Goal: Task Accomplishment & Management: Complete application form

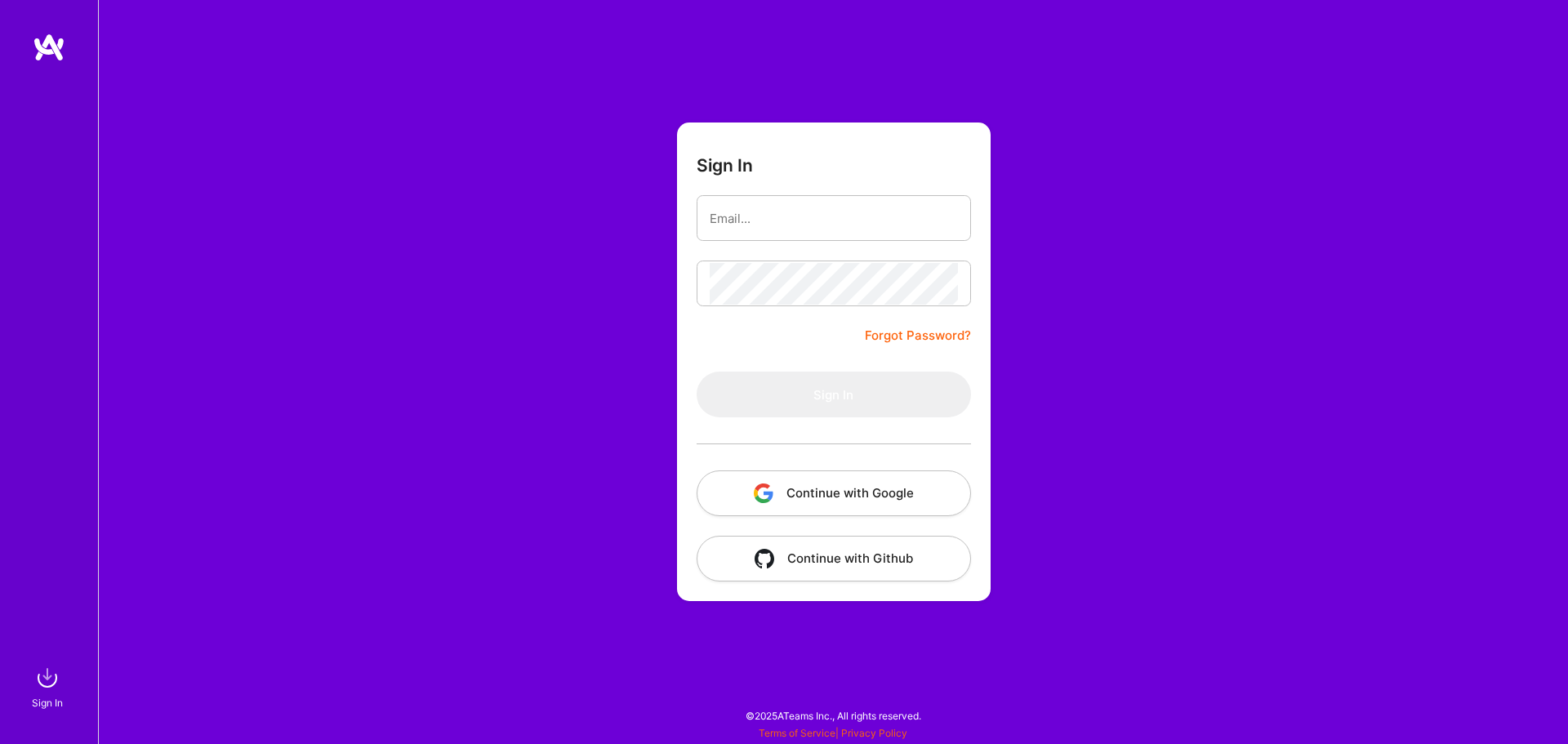
click at [844, 490] on button "Continue with Google" at bounding box center [833, 492] width 274 height 46
click at [839, 229] on input "email" at bounding box center [834, 218] width 249 height 41
type input "gali.jhul@gmail.com"
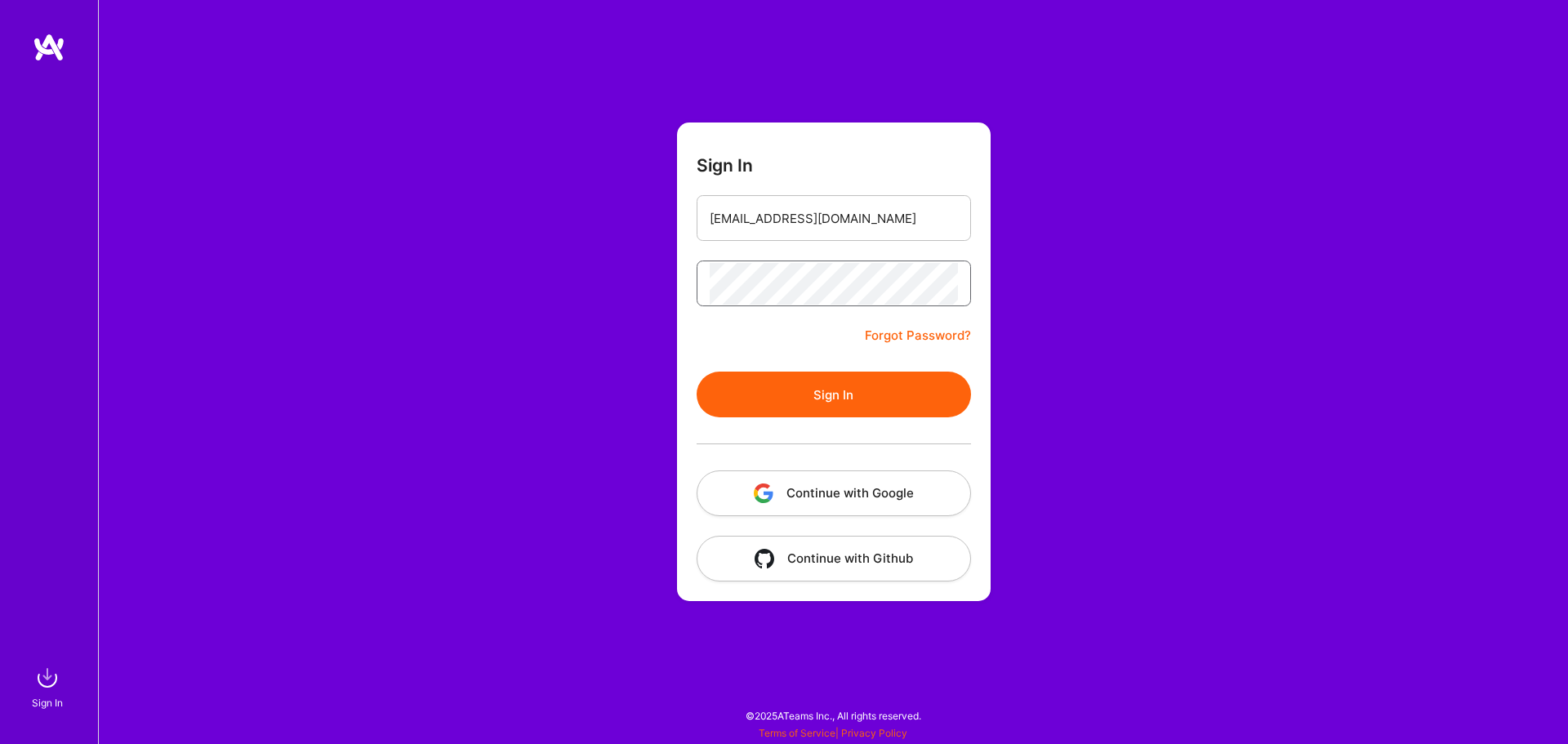
click at [696, 371] on button "Sign In" at bounding box center [833, 394] width 274 height 46
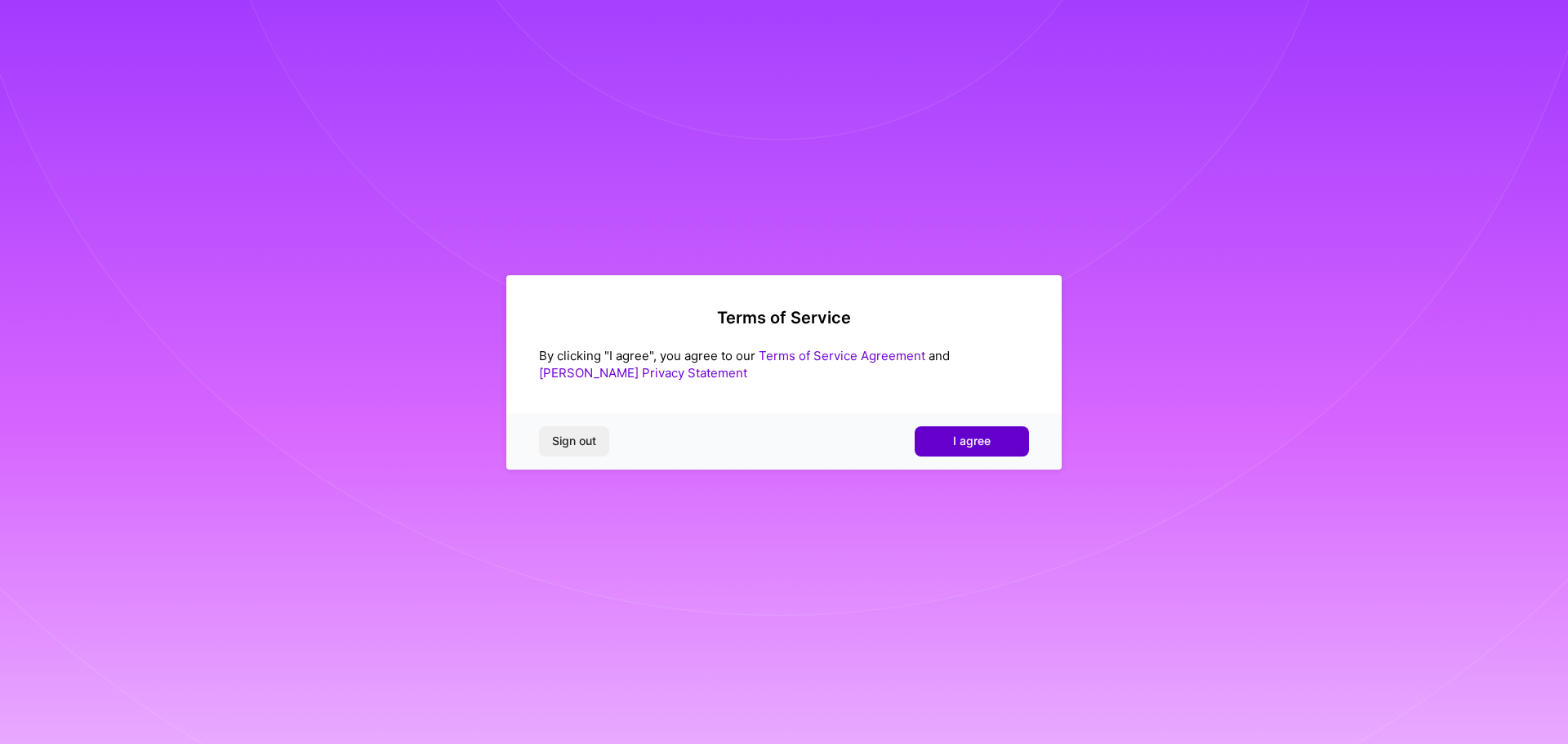
click at [982, 440] on span "I agree" at bounding box center [971, 441] width 37 height 17
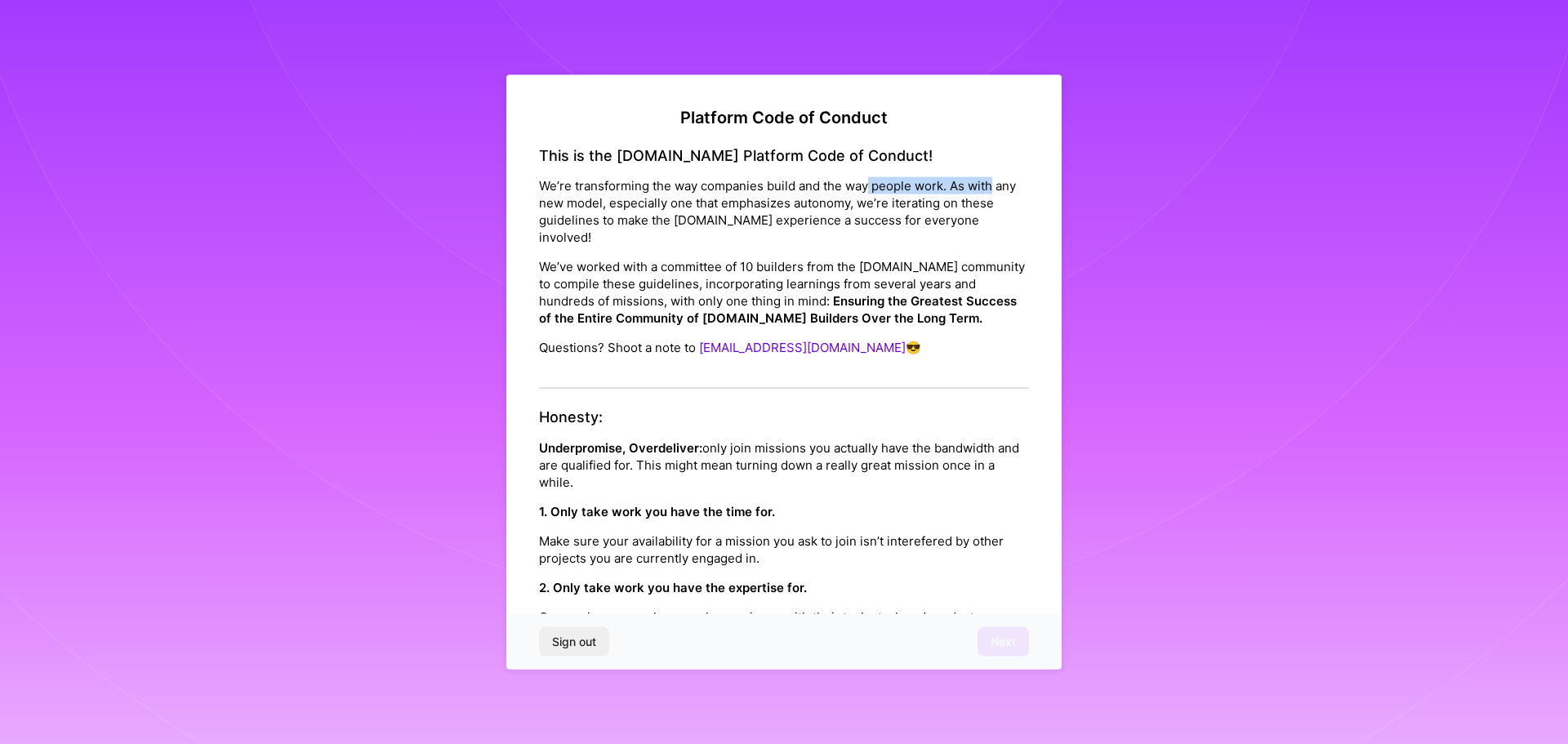
drag, startPoint x: 868, startPoint y: 190, endPoint x: 1018, endPoint y: 192, distance: 150.0
click at [1018, 192] on div "Platform Code of Conduct This is the [DOMAIN_NAME] Platform Code of Conduct! We…" at bounding box center [784, 373] width 555 height 597
click at [906, 219] on p "We’re transforming the way companies build and the way people work. As with any…" at bounding box center [783, 211] width 490 height 69
drag, startPoint x: 676, startPoint y: 207, endPoint x: 777, endPoint y: 209, distance: 101.0
click at [776, 208] on p "We’re transforming the way companies build and the way people work. As with any…" at bounding box center [783, 211] width 490 height 69
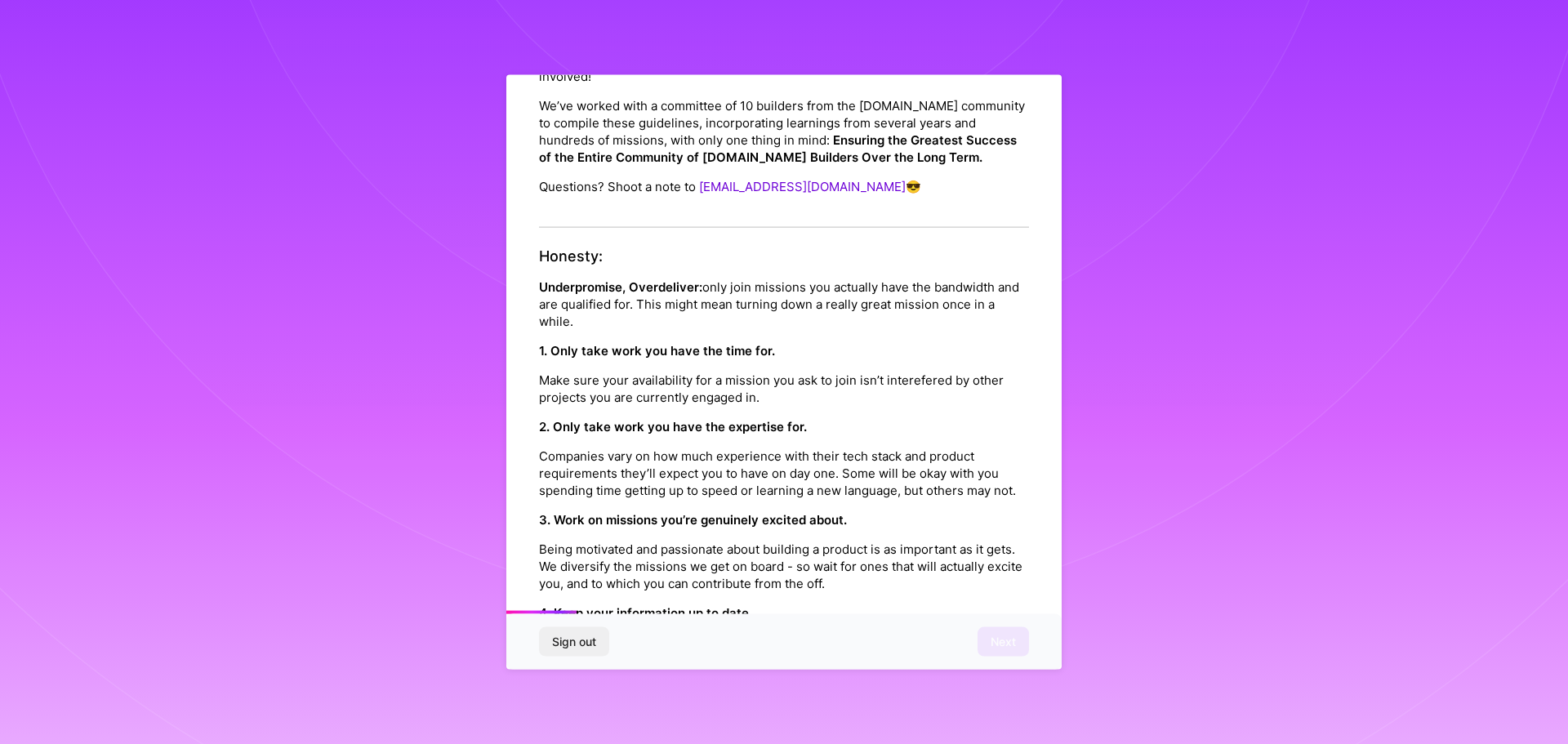
scroll to position [245, 0]
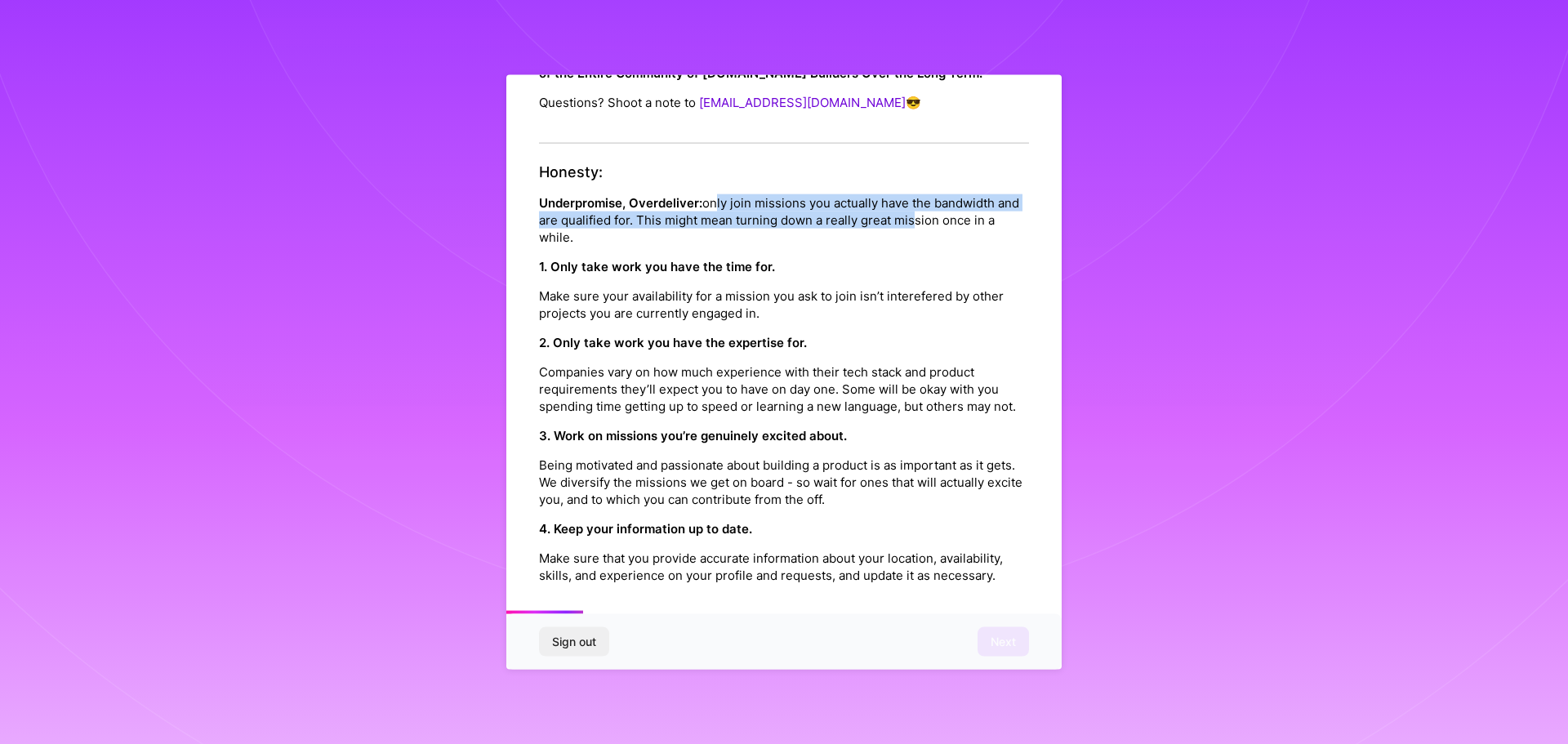
drag, startPoint x: 711, startPoint y: 208, endPoint x: 934, endPoint y: 213, distance: 223.1
click at [934, 213] on p "Underpromise, Overdeliver: only join missions you actually have the bandwidth a…" at bounding box center [783, 219] width 490 height 51
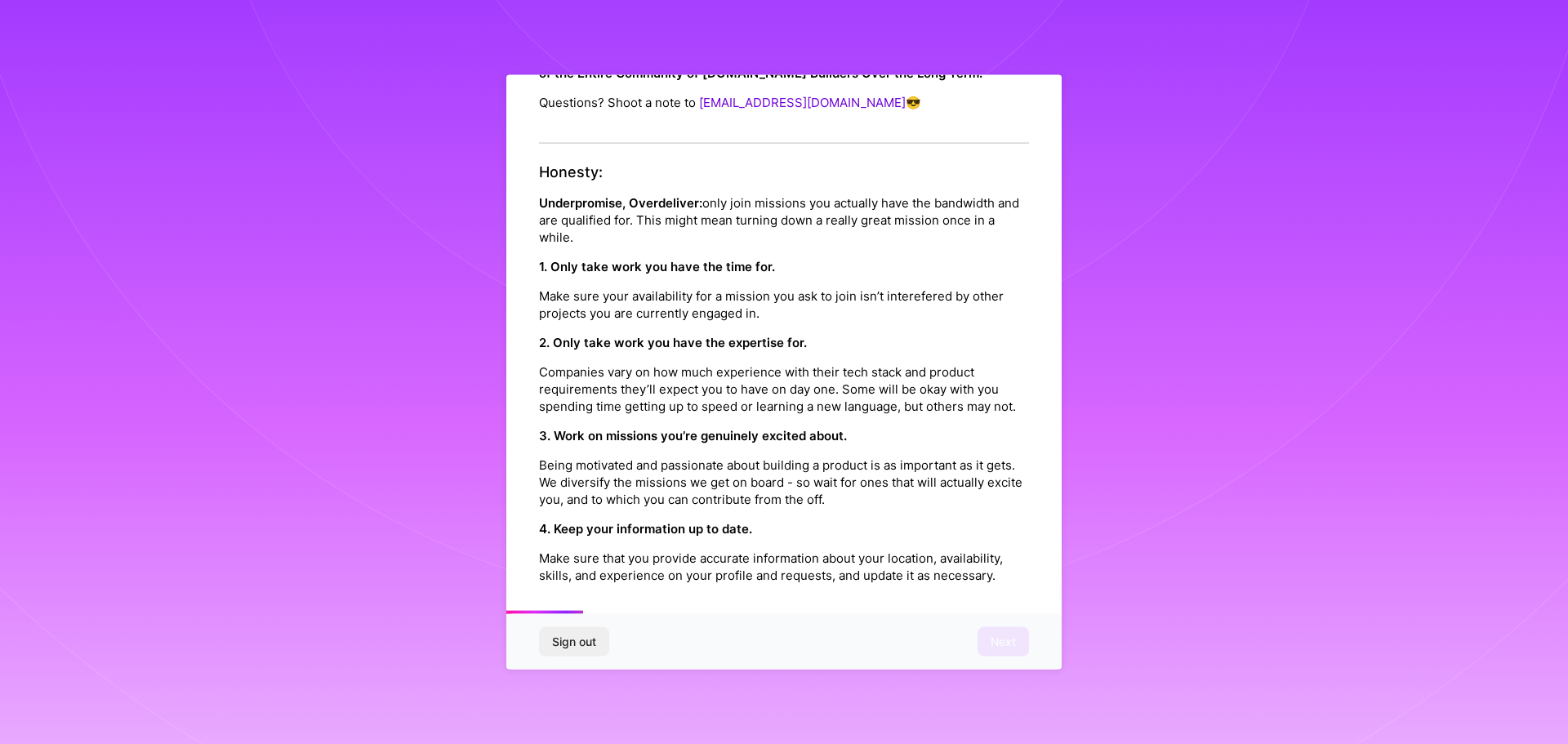
click at [941, 222] on p "Underpromise, Overdeliver: only join missions you actually have the bandwidth a…" at bounding box center [783, 219] width 490 height 51
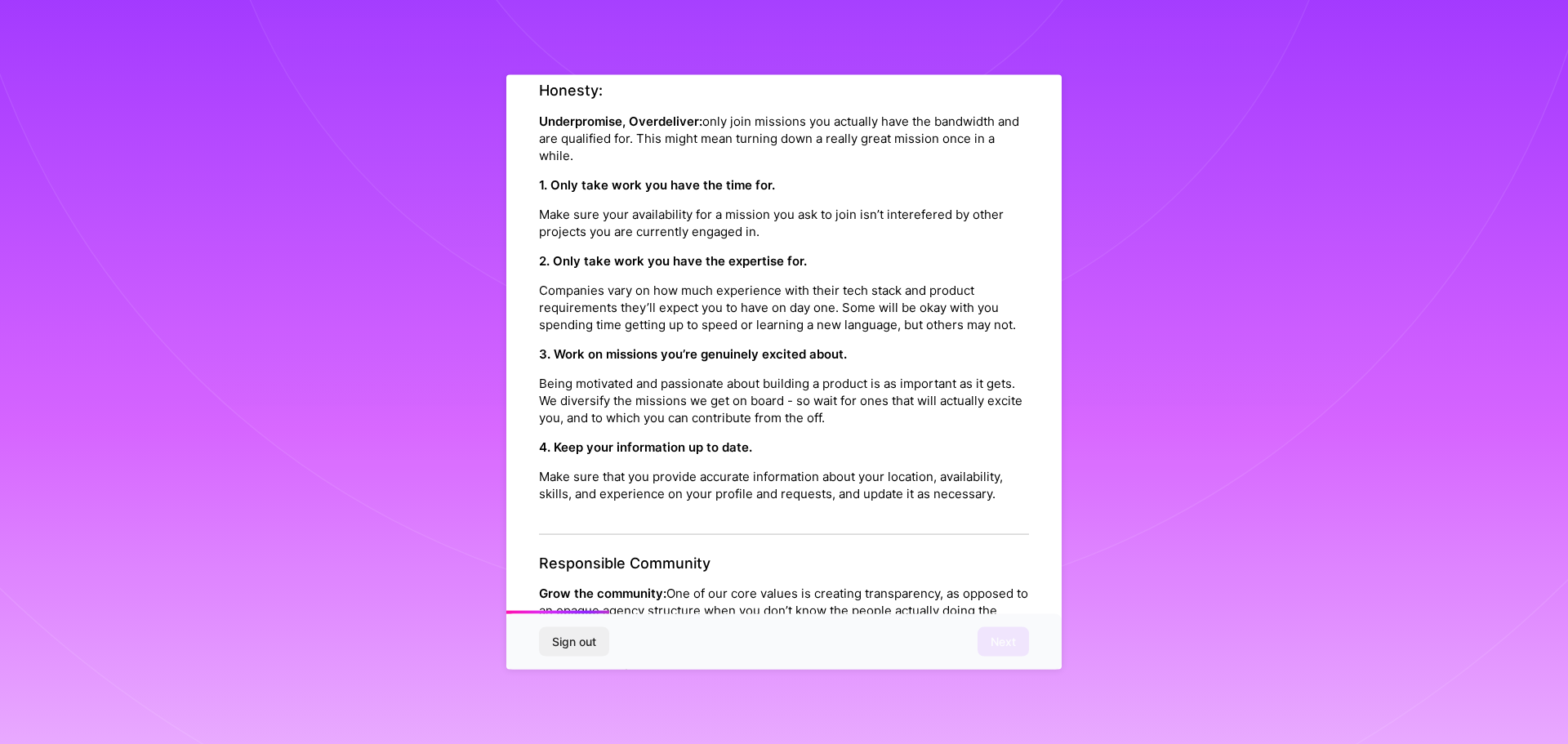
click at [596, 213] on p "Make sure your availability for a mission you ask to join isn’t interefered by …" at bounding box center [783, 221] width 490 height 34
click at [786, 229] on p "Make sure your availability for a mission you ask to join isn’t interefered by …" at bounding box center [783, 221] width 490 height 34
click at [645, 212] on p "Make sure your availability for a mission you ask to join isn’t interefered by …" at bounding box center [783, 221] width 490 height 34
drag, startPoint x: 672, startPoint y: 212, endPoint x: 857, endPoint y: 234, distance: 186.3
click at [857, 234] on p "Make sure your availability for a mission you ask to join isn’t interefered by …" at bounding box center [783, 221] width 490 height 34
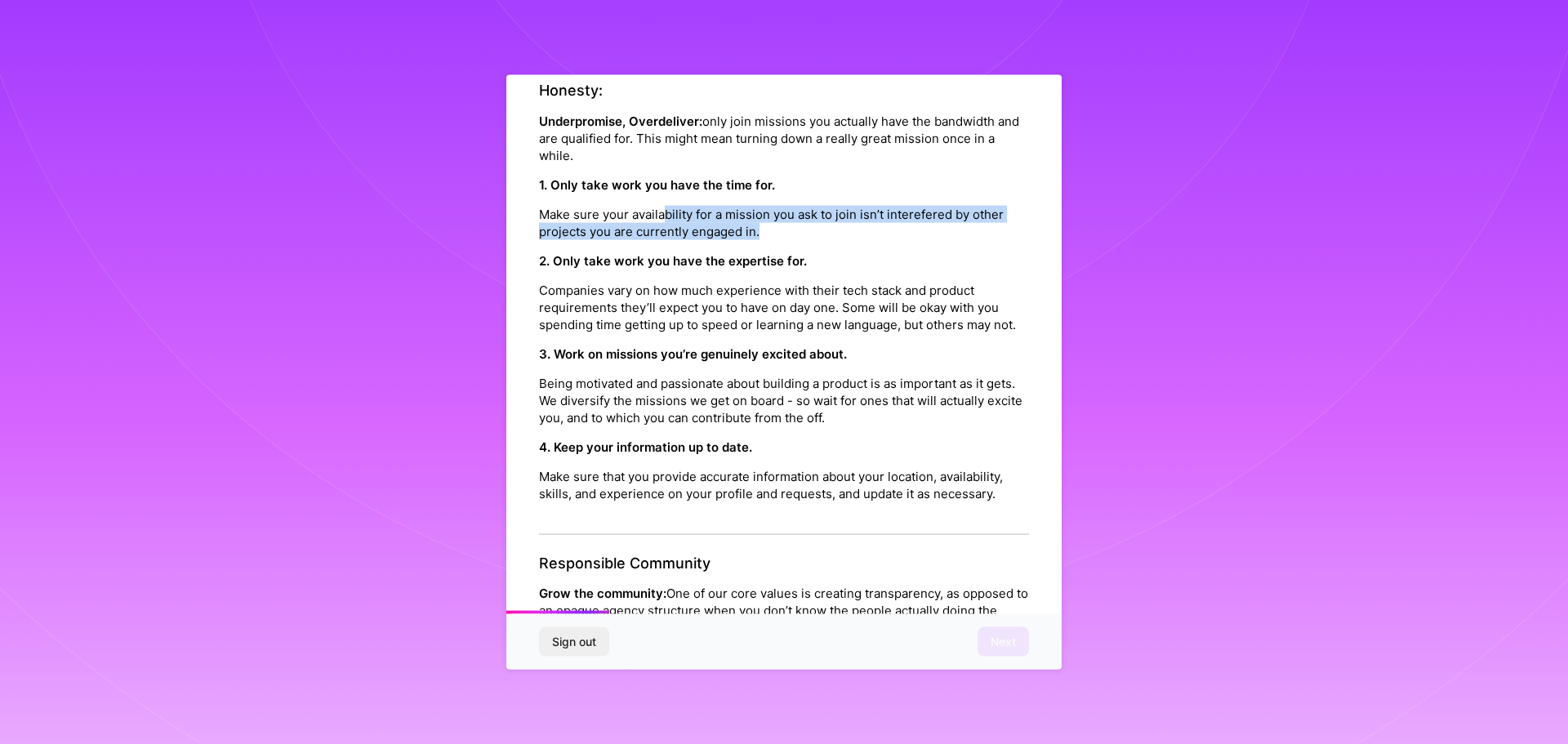
click at [927, 234] on p "Make sure your availability for a mission you ask to join isn’t interefered by …" at bounding box center [783, 221] width 490 height 34
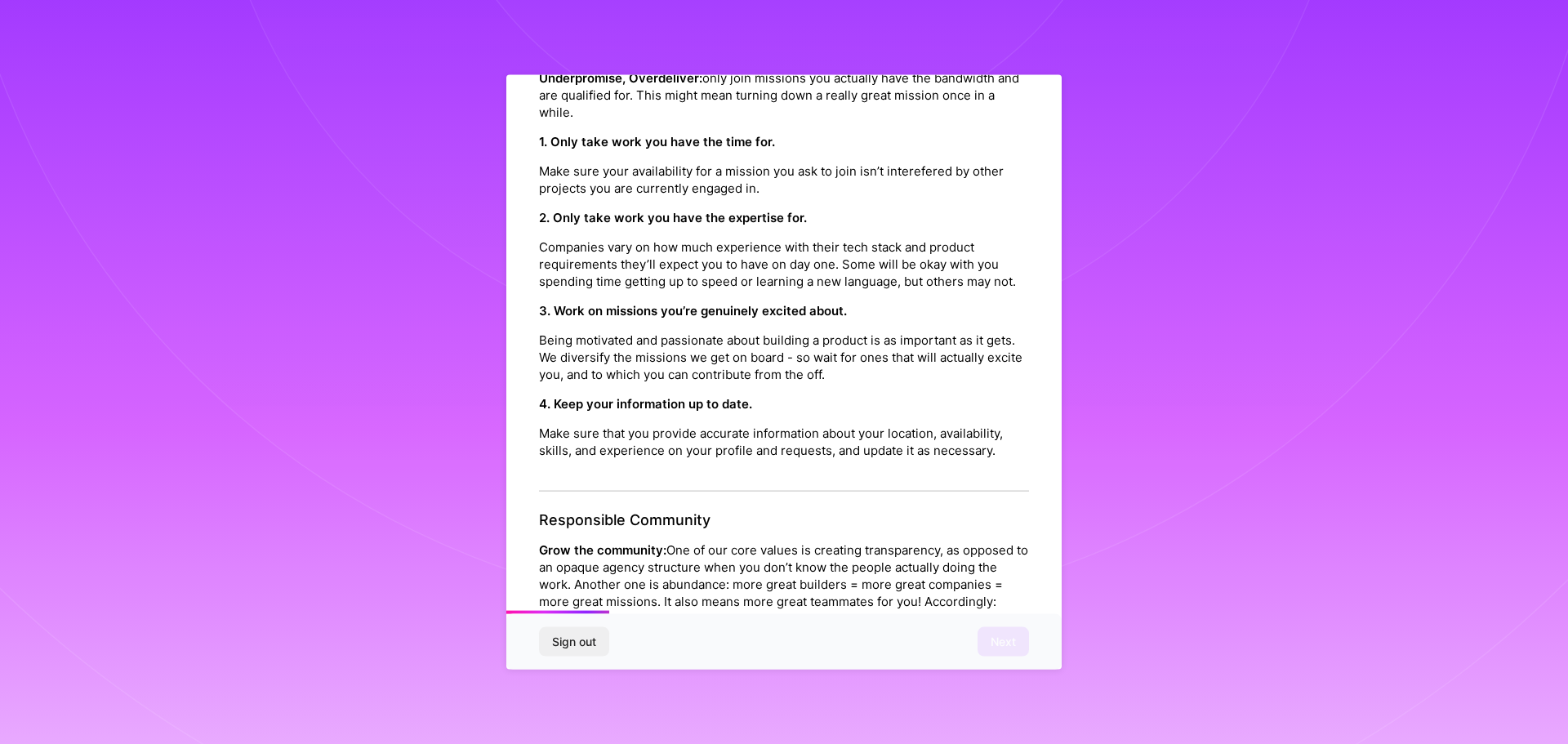
scroll to position [408, 0]
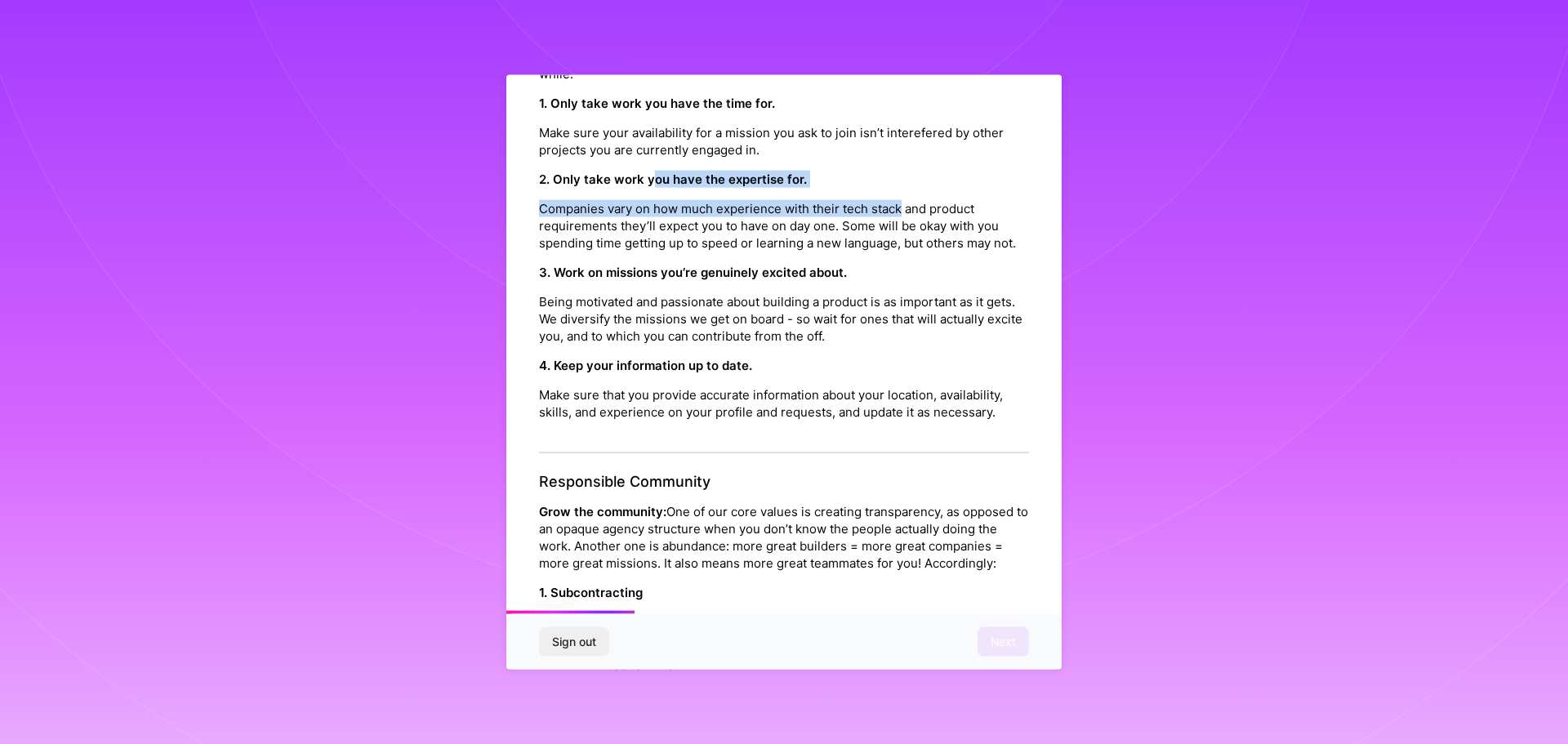
drag, startPoint x: 649, startPoint y: 182, endPoint x: 900, endPoint y: 188, distance: 251.1
click at [900, 188] on div "2. Only take work you have the expertise for. Companies vary on how much experi…" at bounding box center [783, 210] width 490 height 81
click at [841, 279] on strong "3. Work on missions you’re genuinely excited about." at bounding box center [692, 271] width 307 height 16
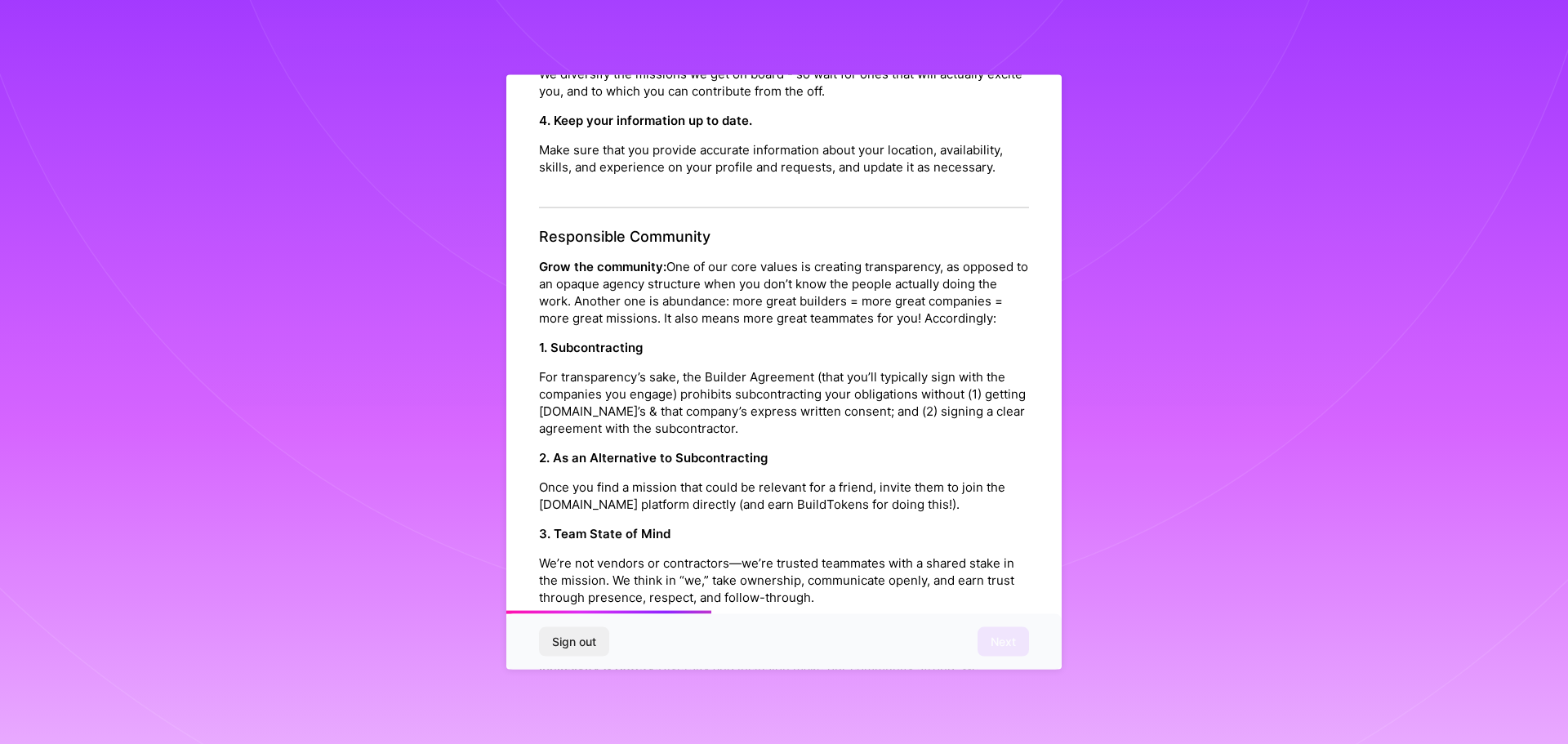
scroll to position [735, 0]
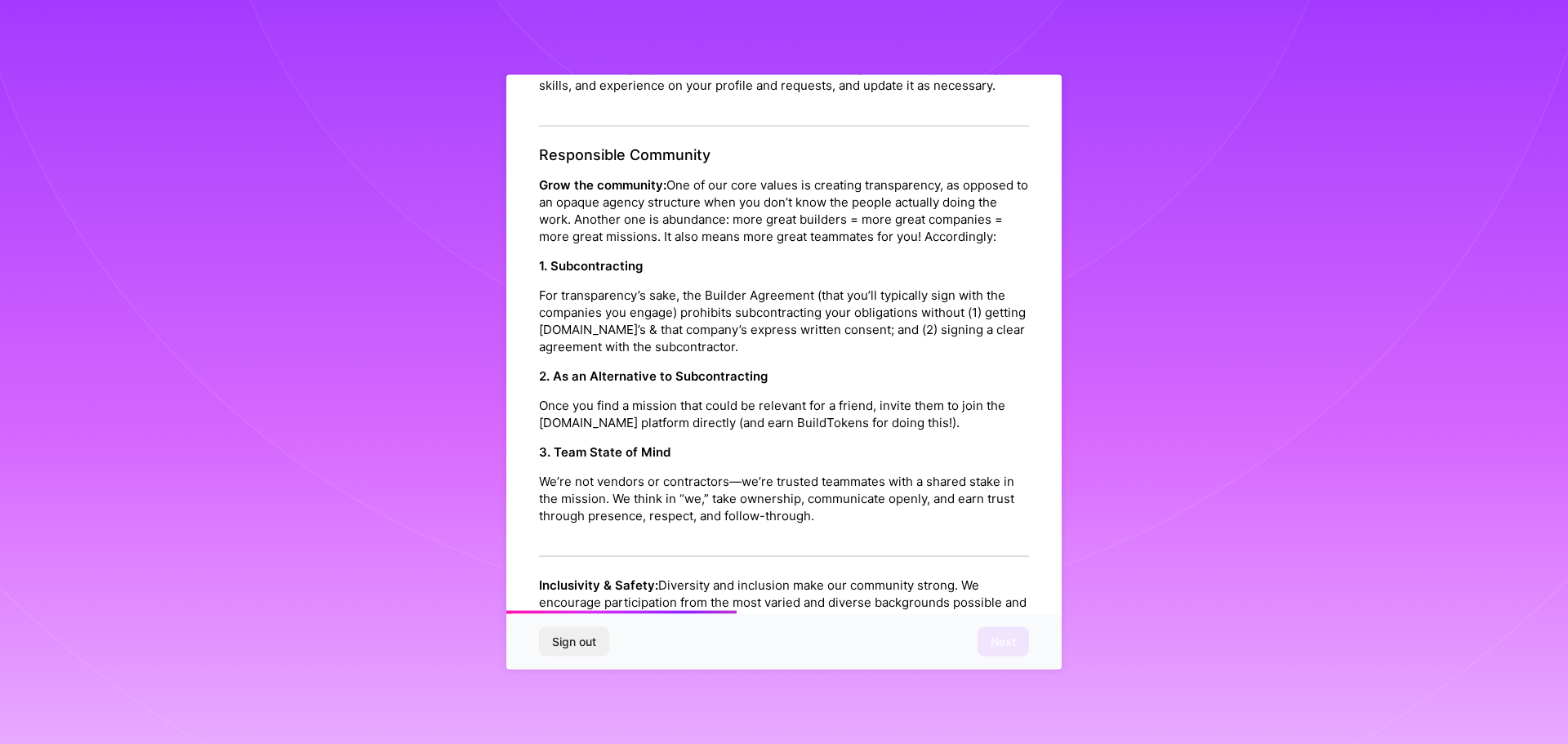
drag, startPoint x: 671, startPoint y: 213, endPoint x: 914, endPoint y: 284, distance: 253.2
click at [914, 245] on p "Grow the community: One of our core values is creating transparency, as opposed…" at bounding box center [783, 210] width 490 height 69
click at [907, 245] on p "Grow the community: One of our core values is creating transparency, as opposed…" at bounding box center [783, 210] width 490 height 69
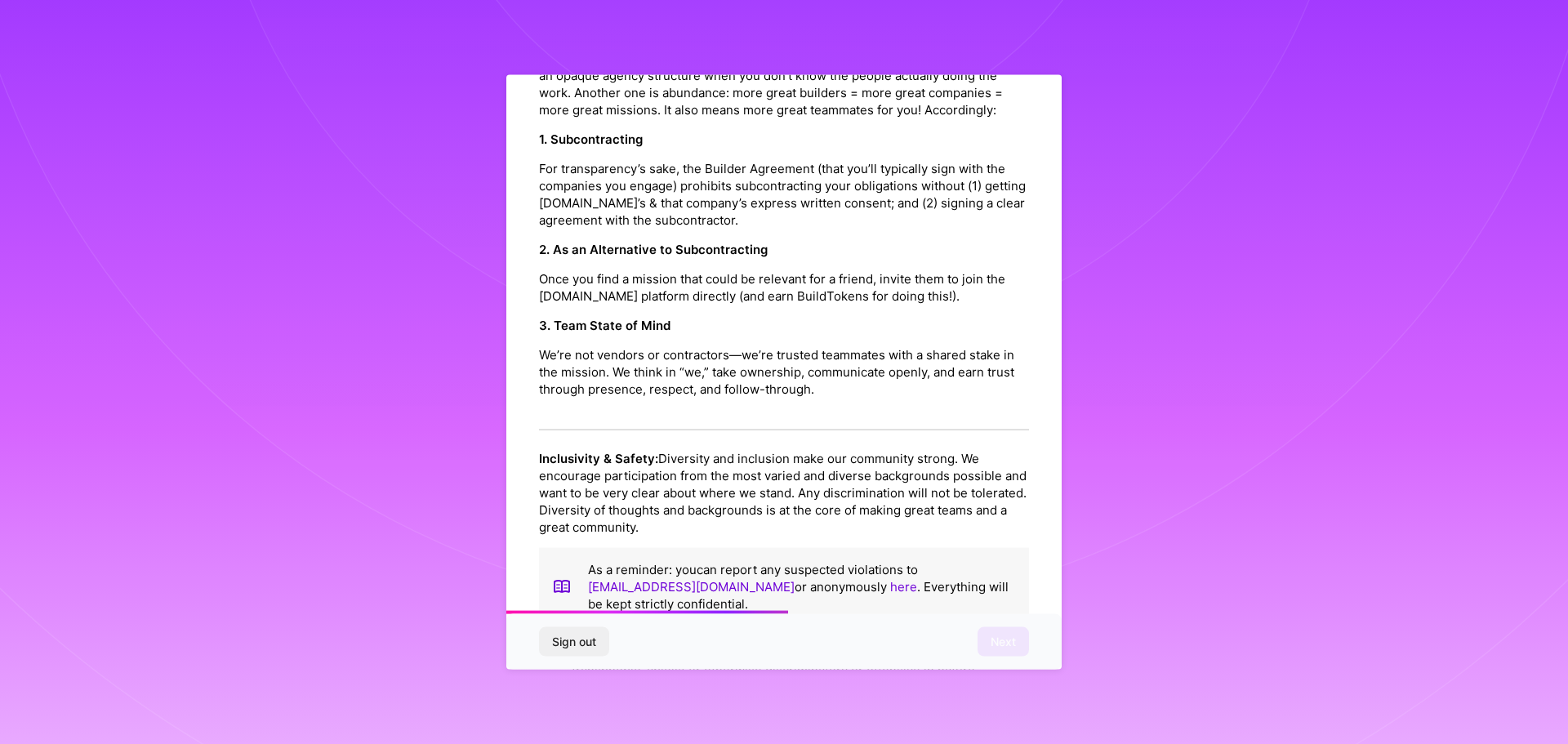
scroll to position [898, 0]
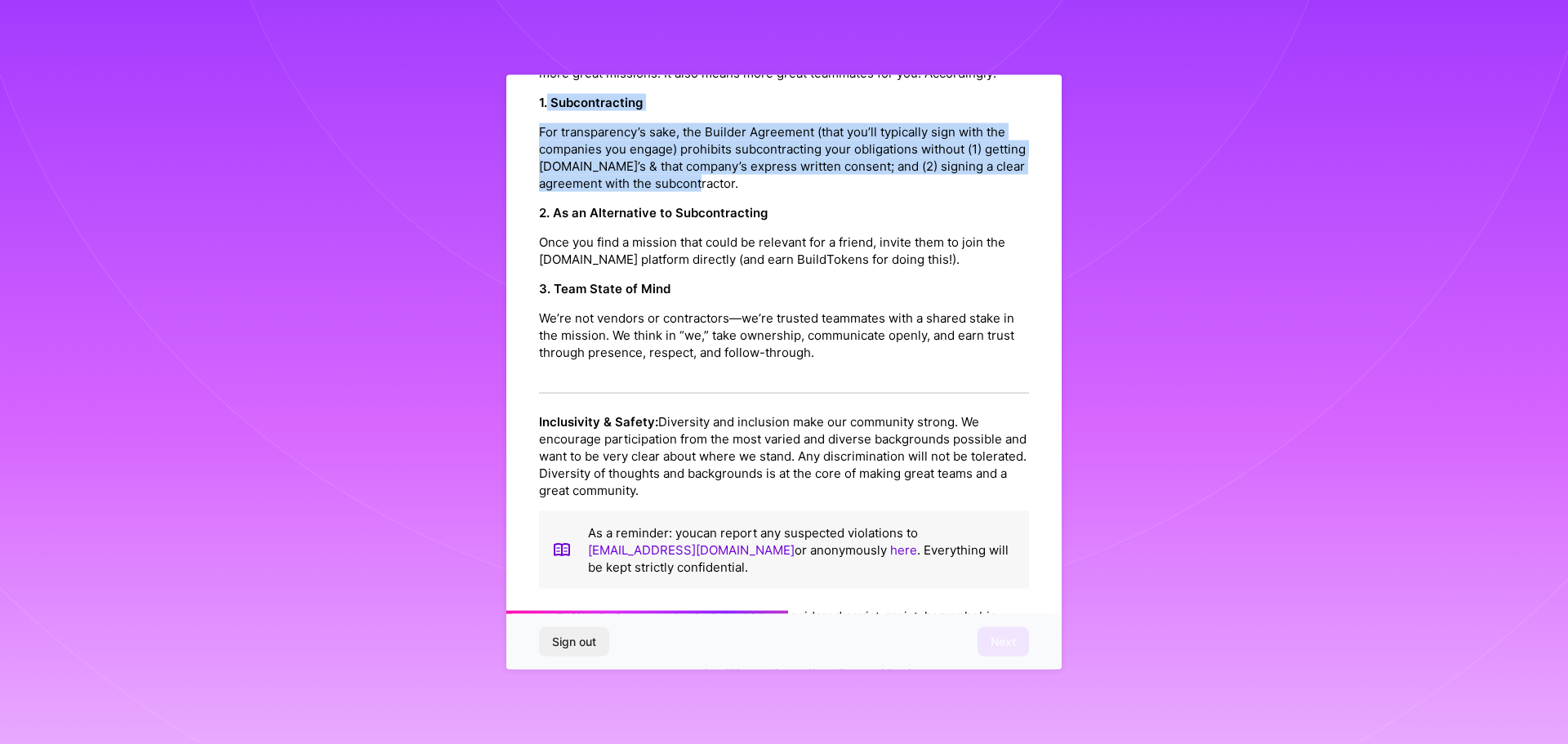
drag, startPoint x: 549, startPoint y: 149, endPoint x: 816, endPoint y: 229, distance: 278.7
click at [816, 192] on div "1. Subcontracting For transparency’s sake, the Builder Agreement (that you’ll t…" at bounding box center [783, 143] width 490 height 98
copy div "Subcontracting For transparency’s sake, the Builder Agreement (that you’ll typi…"
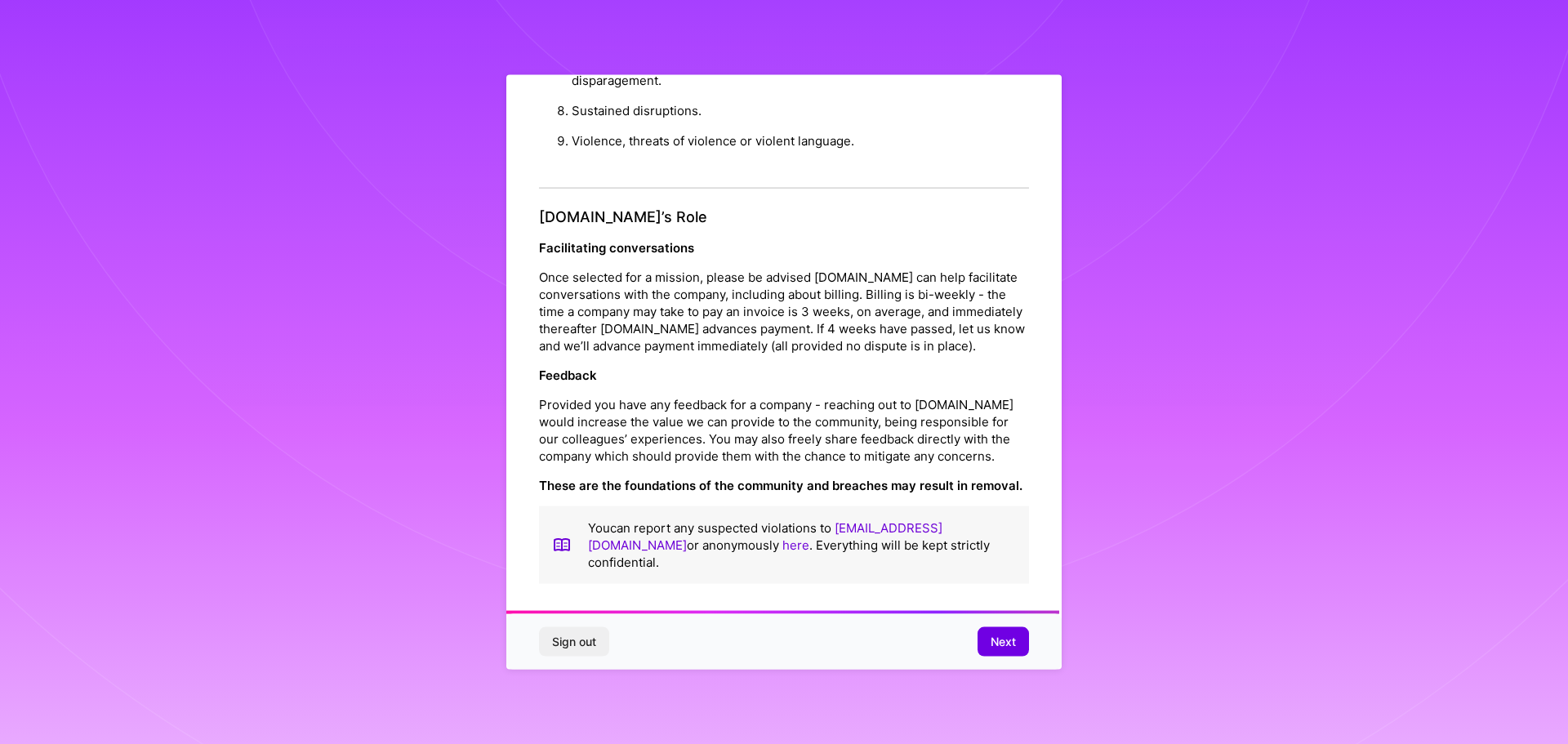
scroll to position [1769, 0]
click at [1012, 649] on span "Next" at bounding box center [1003, 642] width 26 height 17
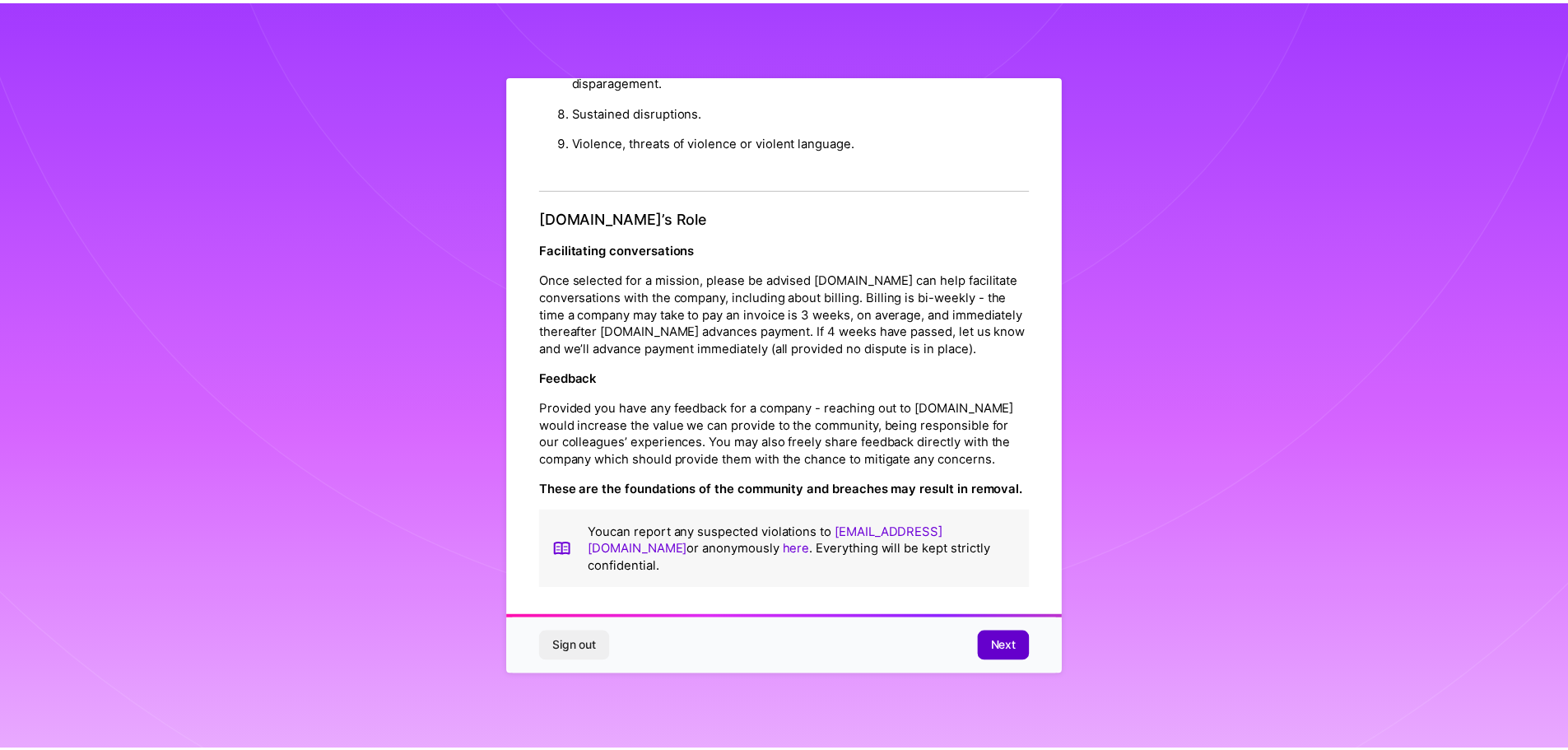
scroll to position [0, 0]
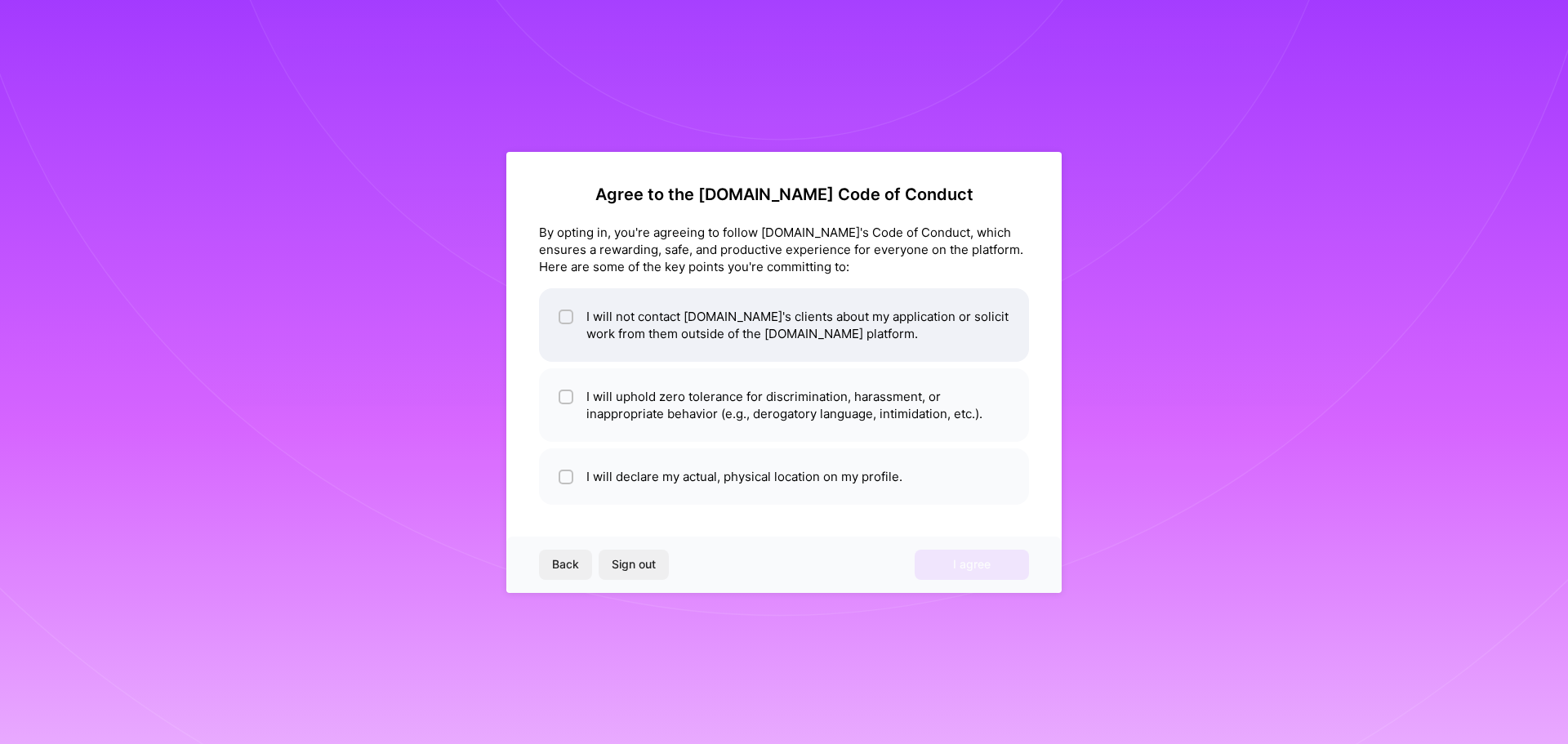
click at [569, 316] on input "checkbox" at bounding box center [568, 317] width 12 height 12
checkbox input "true"
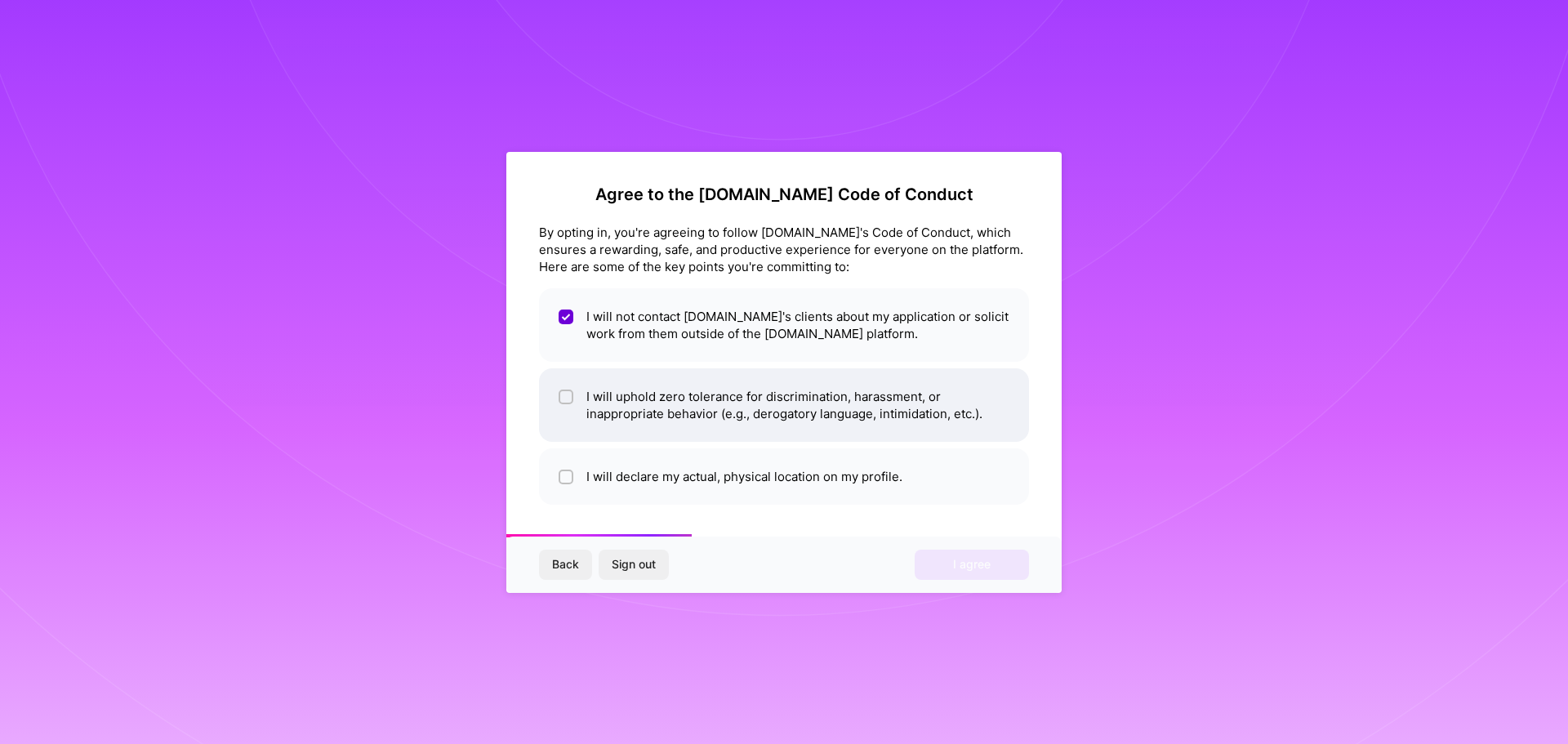
click at [570, 393] on input "checkbox" at bounding box center [568, 398] width 12 height 12
checkbox input "true"
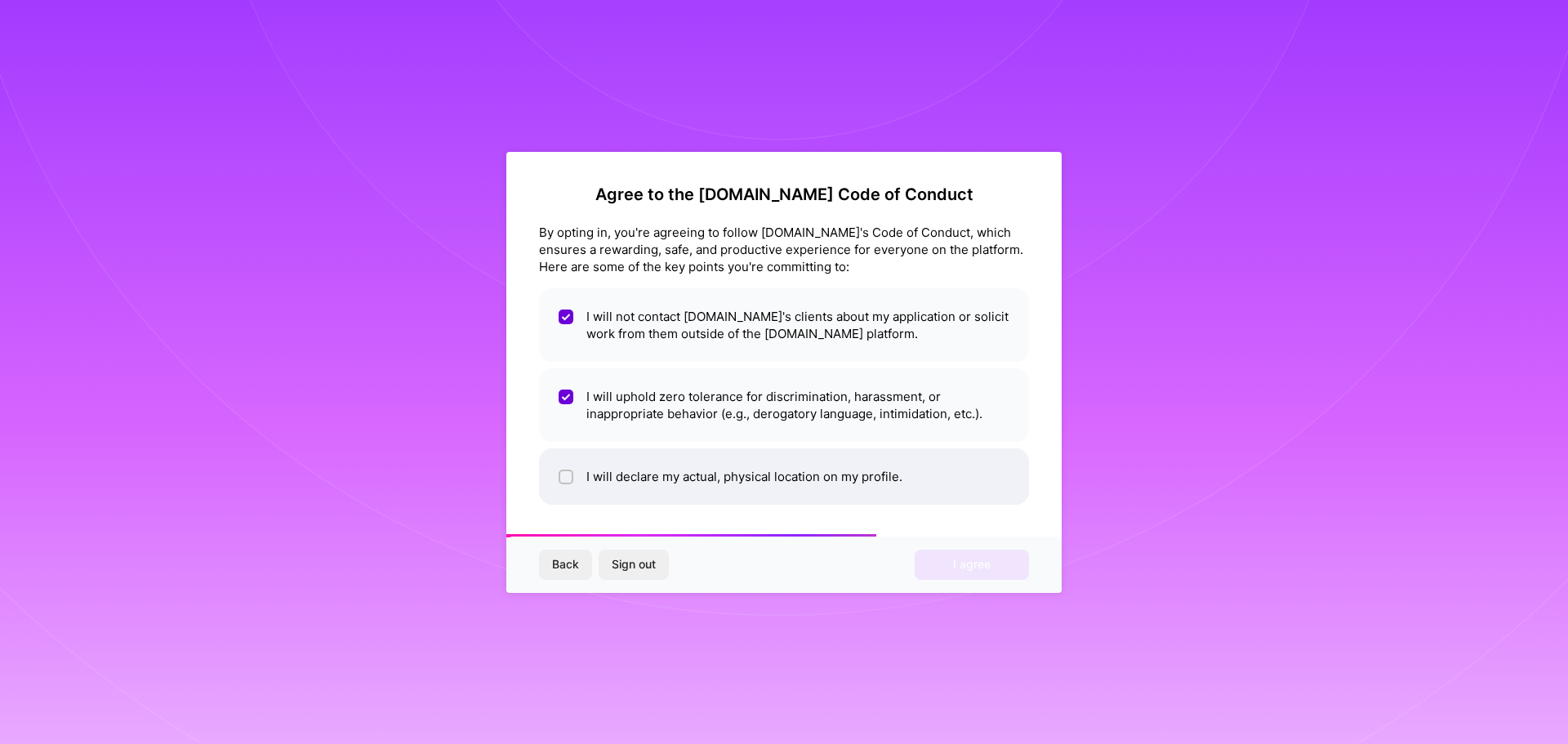
click at [570, 470] on div at bounding box center [566, 477] width 15 height 15
checkbox input "true"
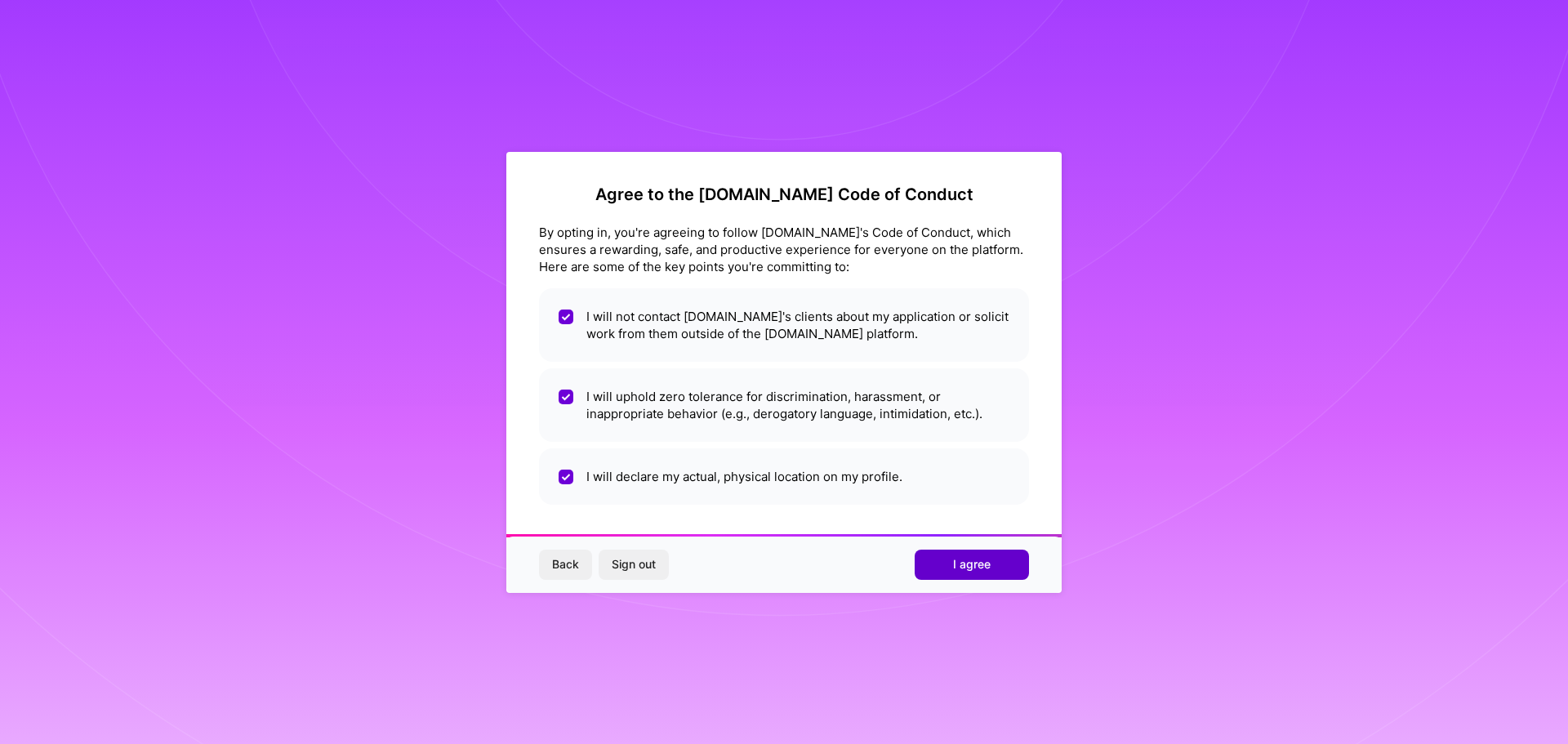
click at [973, 569] on span "I agree" at bounding box center [971, 564] width 37 height 17
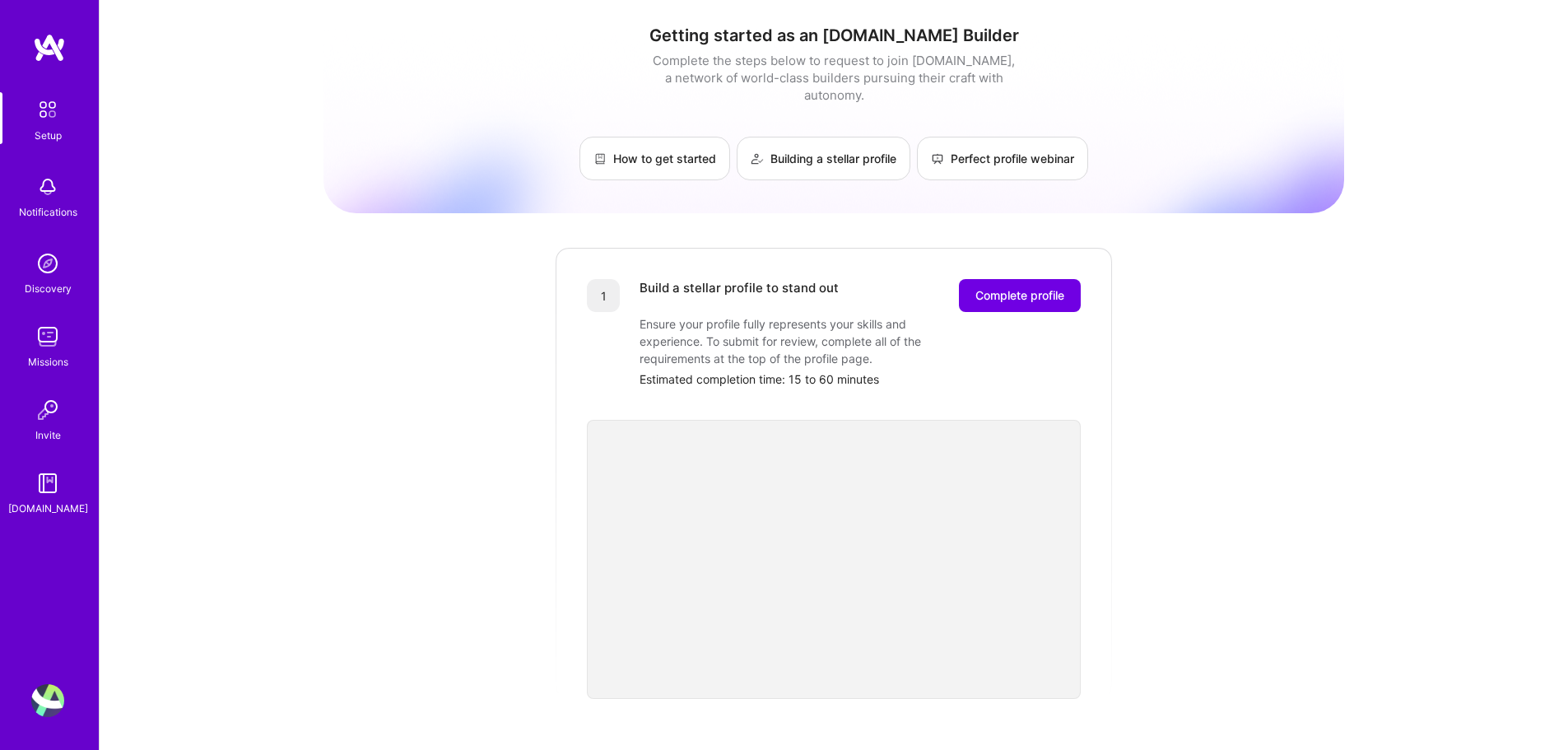
click at [57, 361] on div "Missions" at bounding box center [48, 362] width 40 height 18
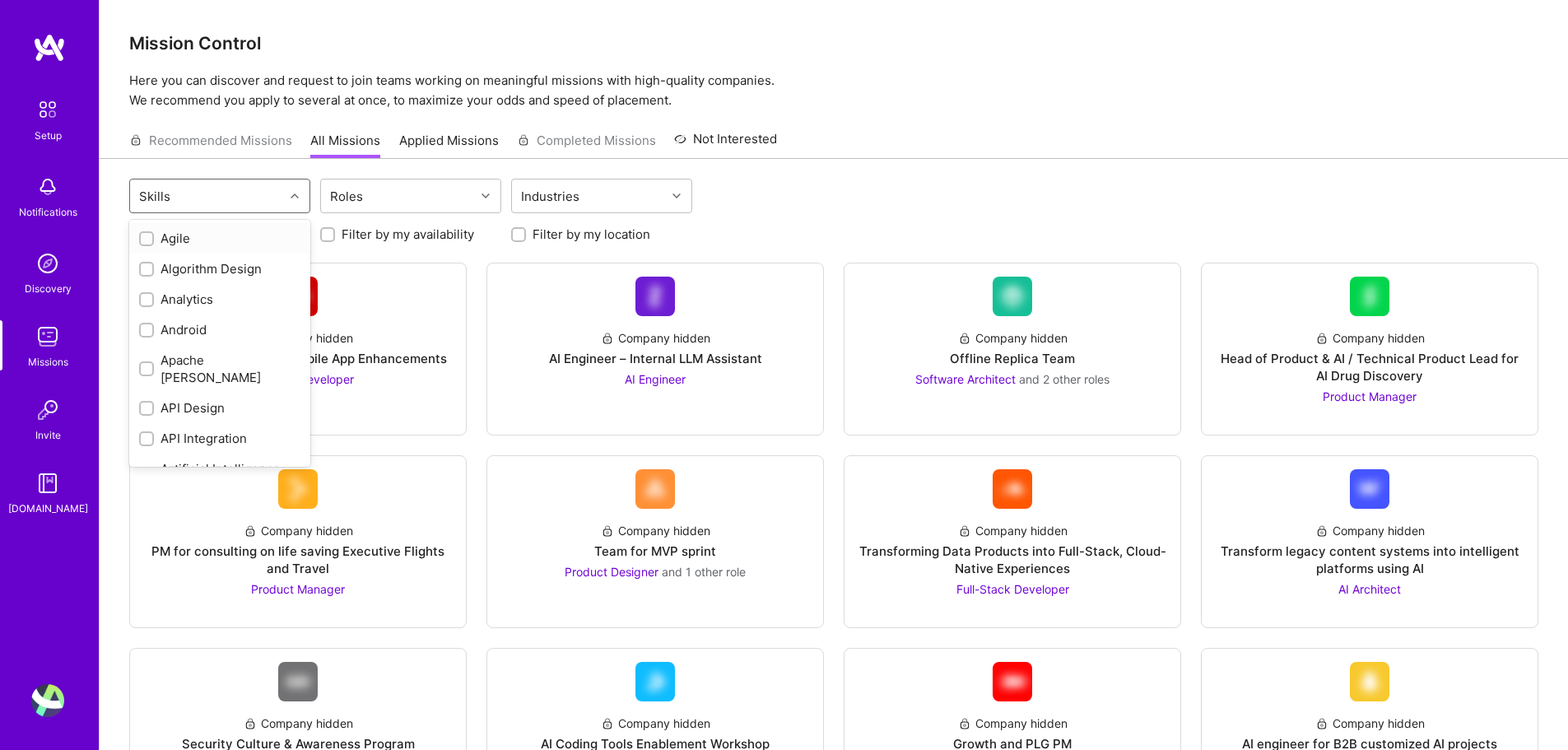
click at [288, 197] on div at bounding box center [297, 196] width 26 height 22
click at [943, 108] on p "Here you can discover and request to join teams working on meaningful missions …" at bounding box center [834, 90] width 1409 height 39
click at [944, 108] on p "Here you can discover and request to join teams working on meaningful missions …" at bounding box center [834, 90] width 1409 height 39
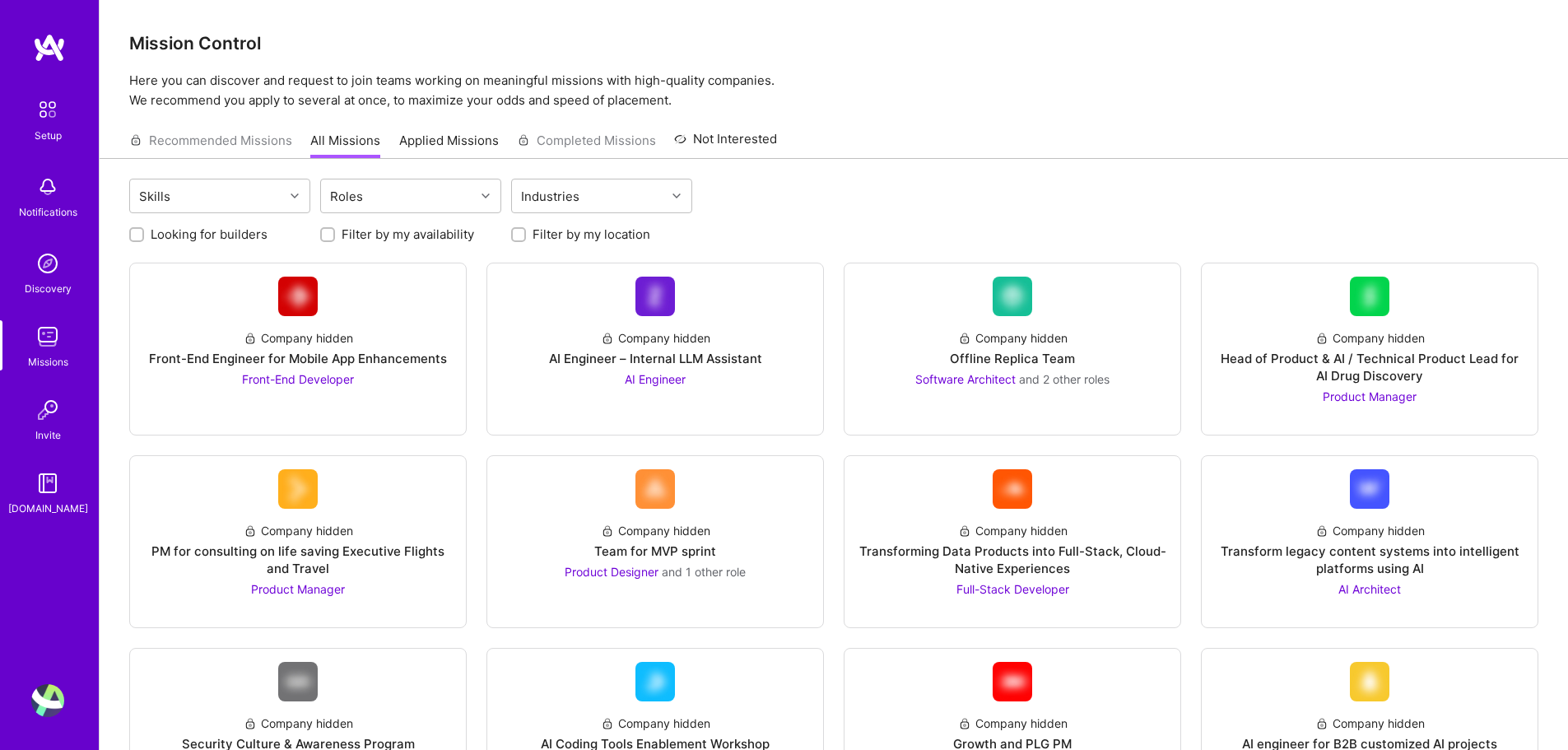
click at [48, 209] on div "Notifications" at bounding box center [48, 211] width 58 height 18
click at [48, 266] on img at bounding box center [47, 263] width 33 height 33
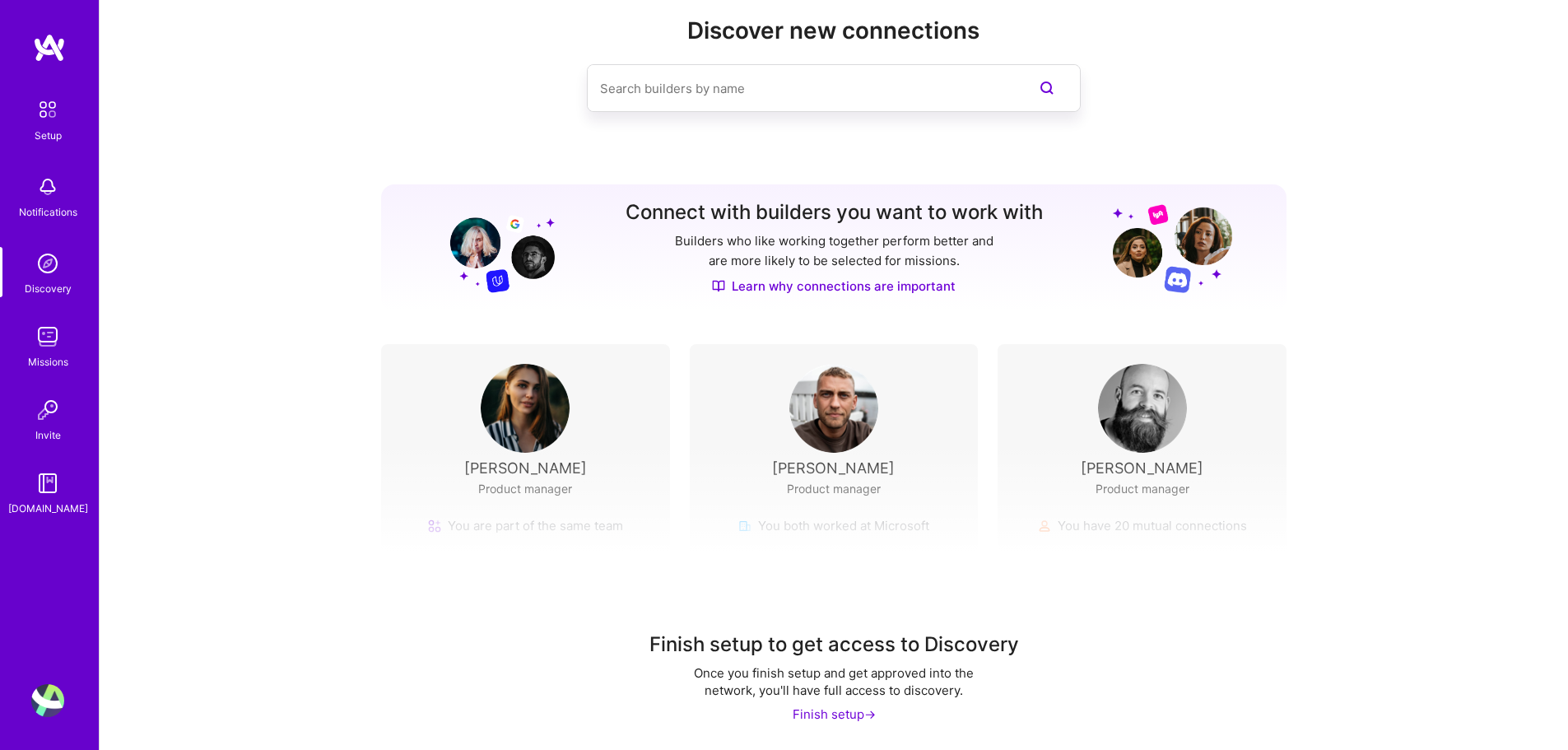
scroll to position [37, 0]
click at [58, 344] on img at bounding box center [47, 336] width 33 height 33
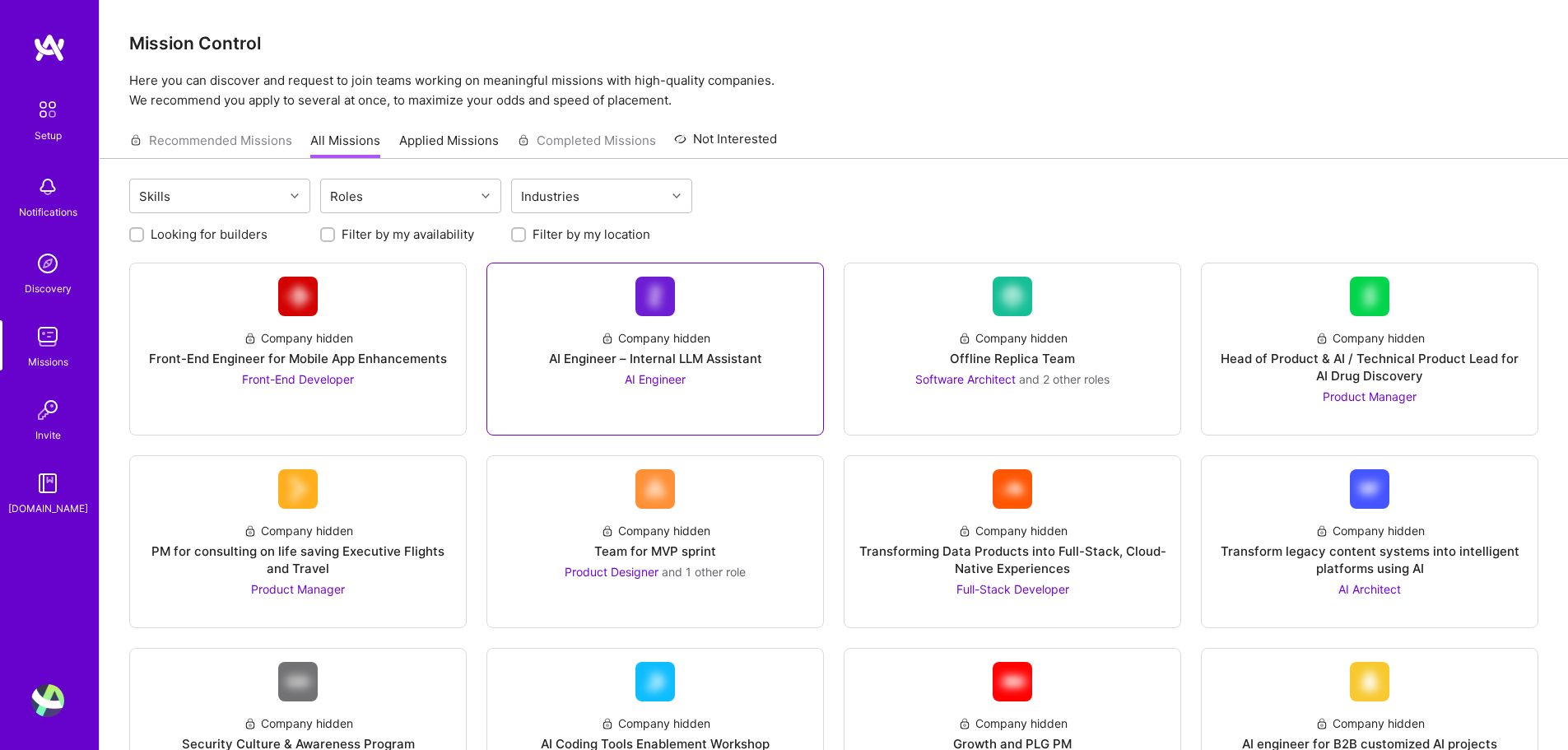
click at [656, 377] on span "AI Engineer" at bounding box center [655, 378] width 61 height 14
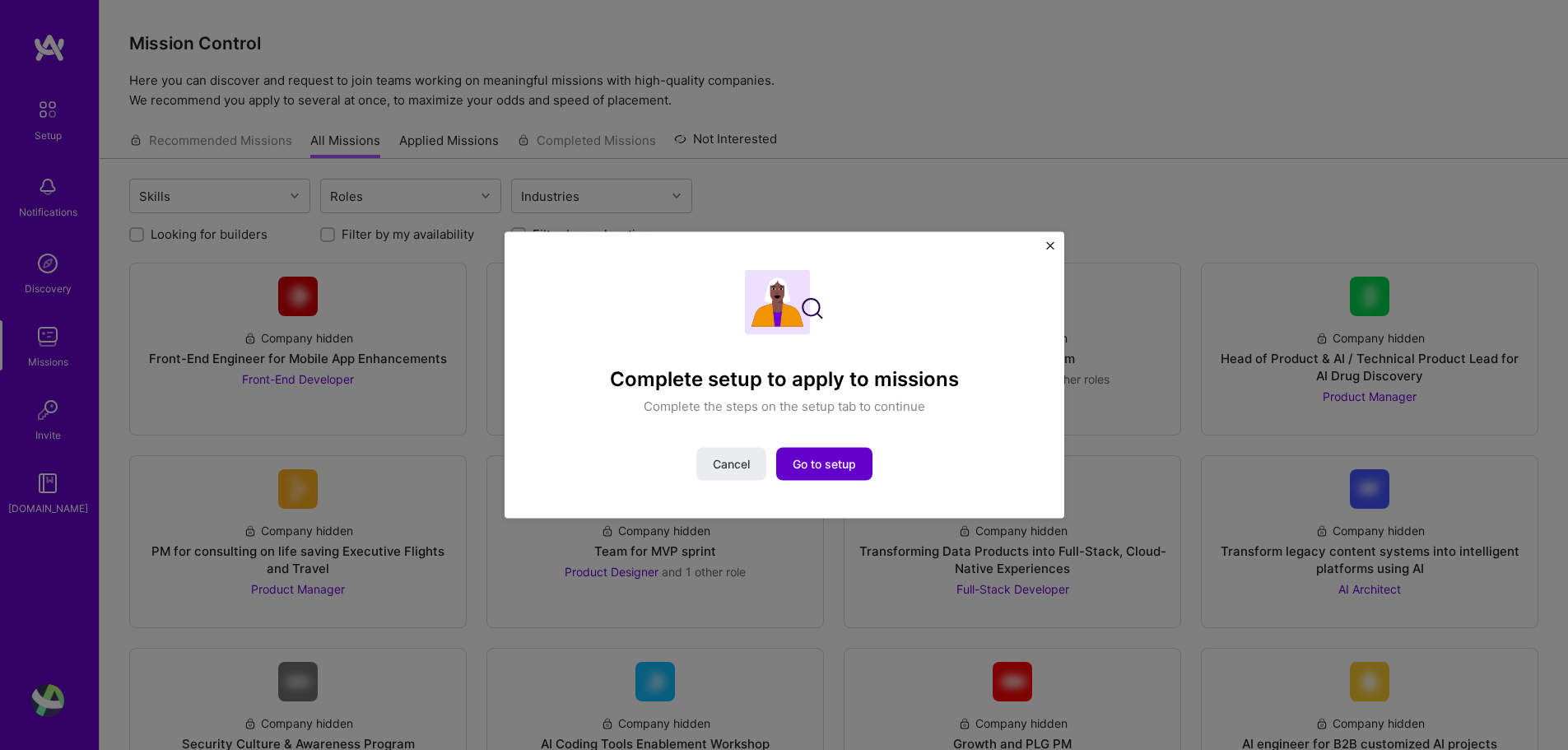
click at [826, 459] on span "Go to setup" at bounding box center [825, 464] width 63 height 17
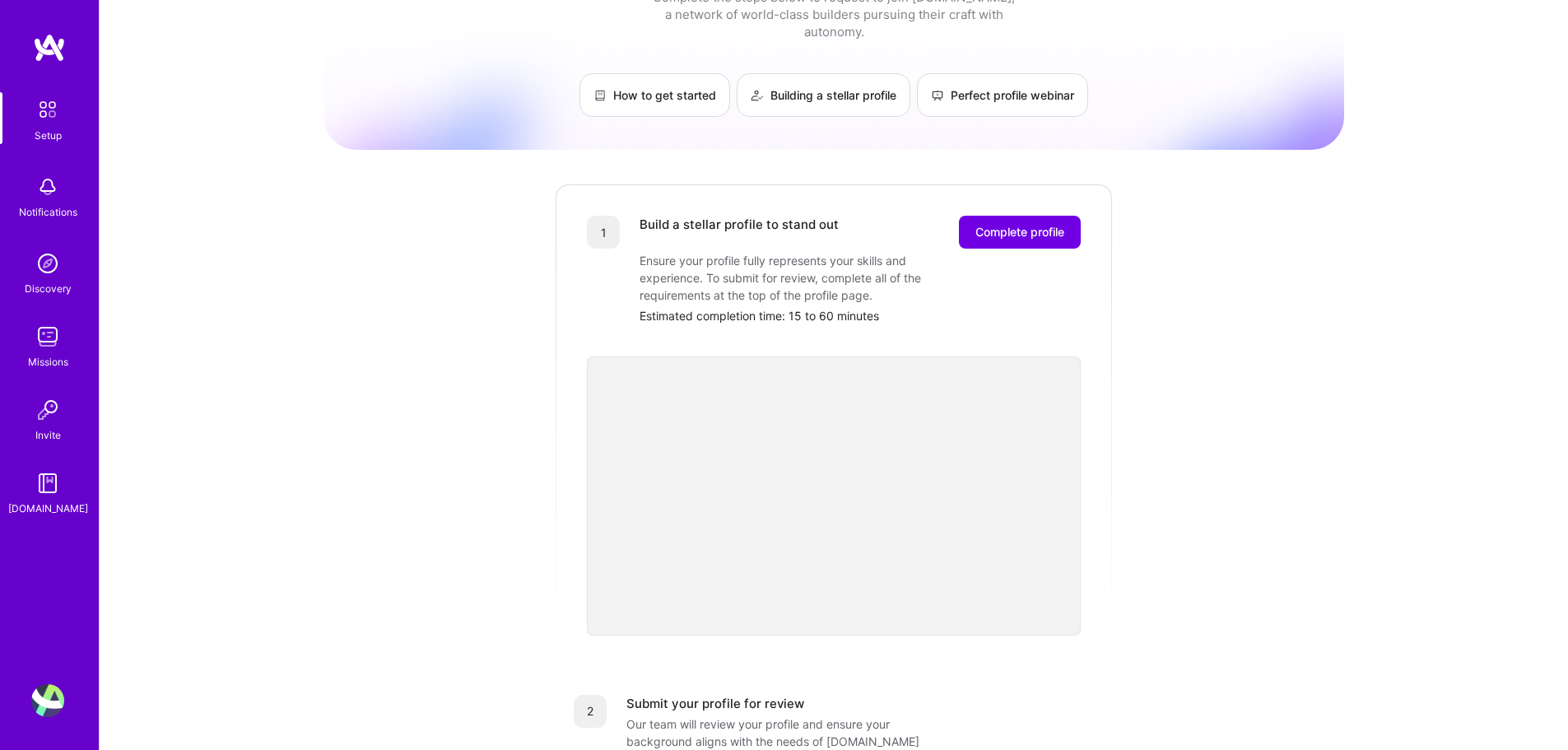
scroll to position [83, 0]
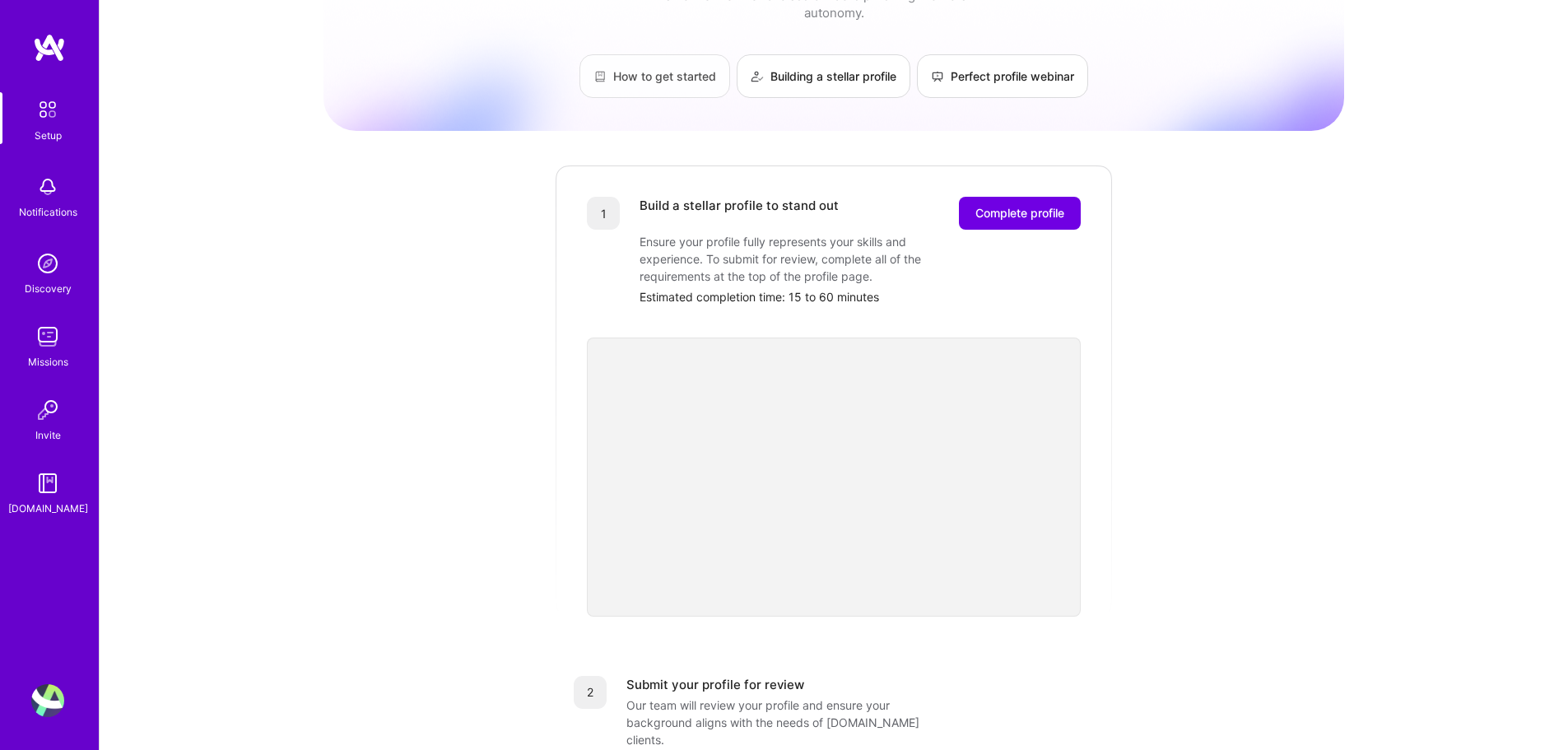
click at [653, 58] on link "How to get started" at bounding box center [655, 76] width 150 height 43
